Goal: Information Seeking & Learning: Compare options

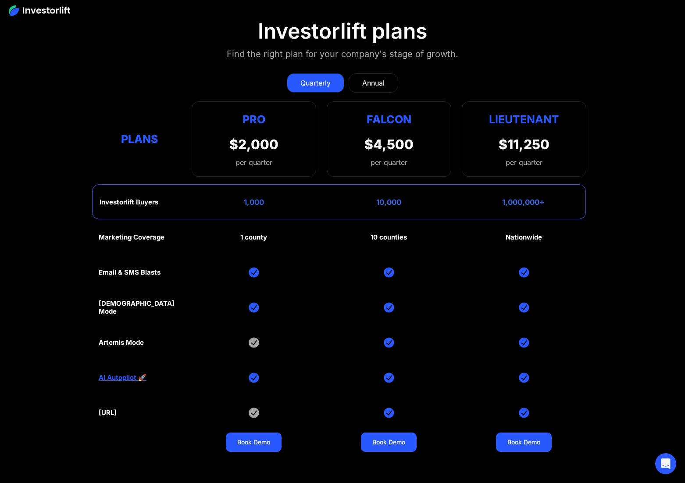
scroll to position [4128, 0]
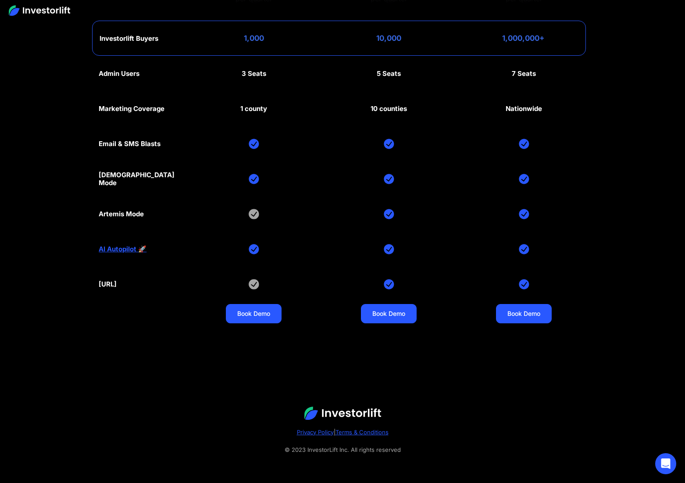
scroll to position [4111, 0]
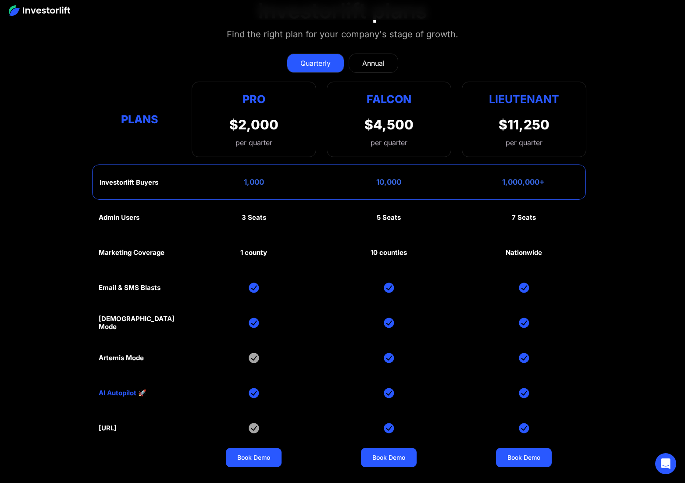
click at [374, 61] on div "Annual" at bounding box center [373, 63] width 22 height 11
click at [297, 63] on link "Quarterly" at bounding box center [315, 62] width 57 height 19
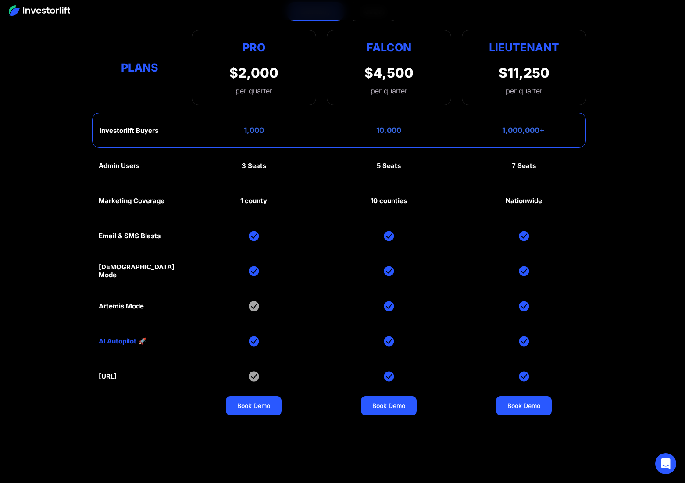
scroll to position [4039, 0]
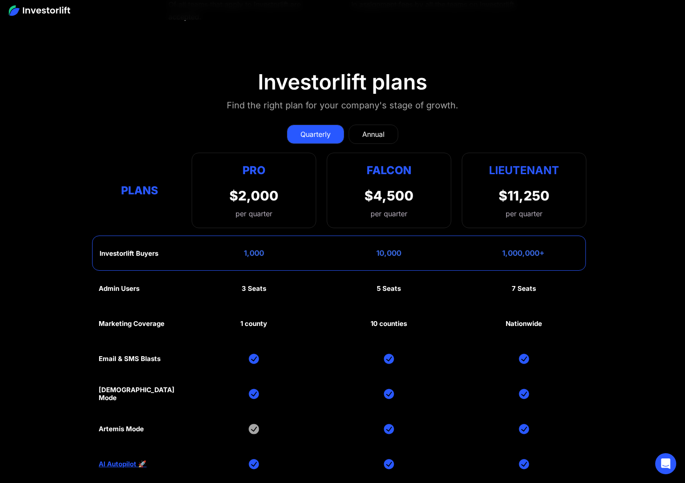
click at [369, 125] on link "Annual" at bounding box center [374, 134] width 50 height 19
click at [321, 130] on div "Quarterly" at bounding box center [315, 134] width 30 height 11
click at [363, 133] on div "Annual" at bounding box center [373, 134] width 22 height 11
click at [318, 135] on div "Quarterly" at bounding box center [315, 134] width 30 height 11
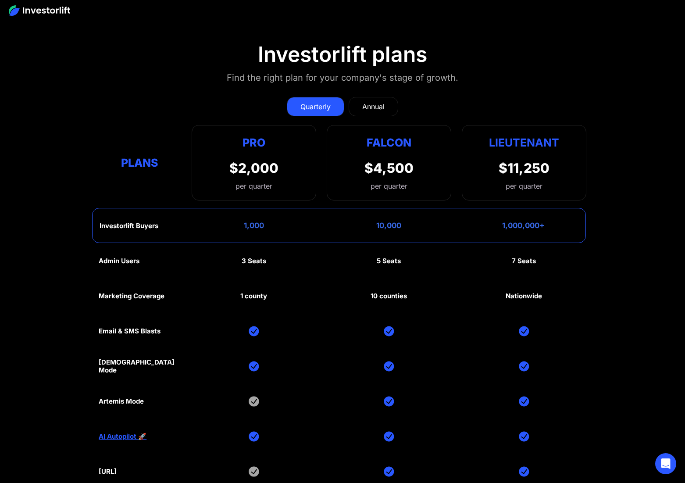
scroll to position [4103, 0]
